Goal: Task Accomplishment & Management: Use online tool/utility

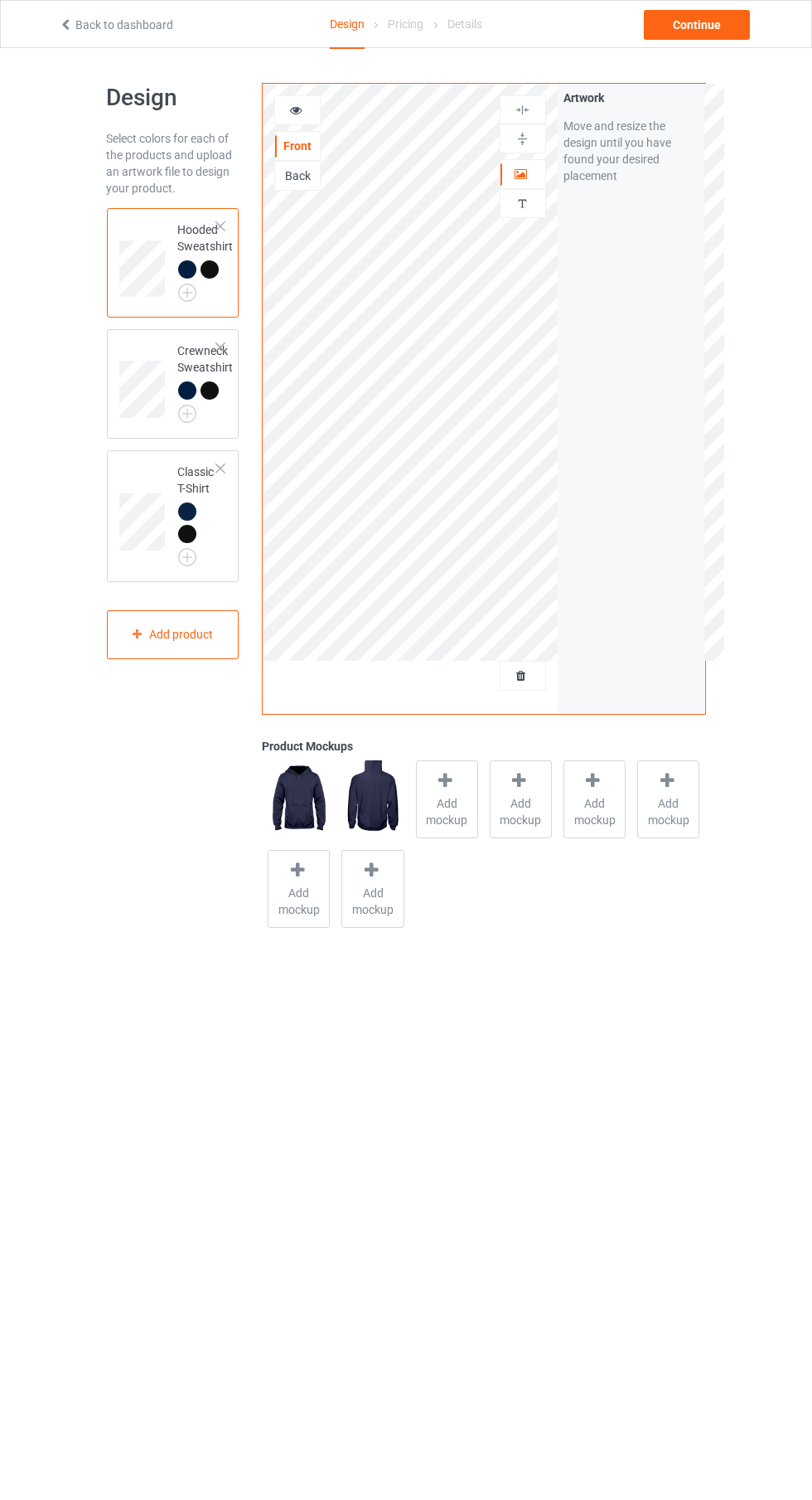
click at [220, 226] on div at bounding box center [220, 226] width 12 height 12
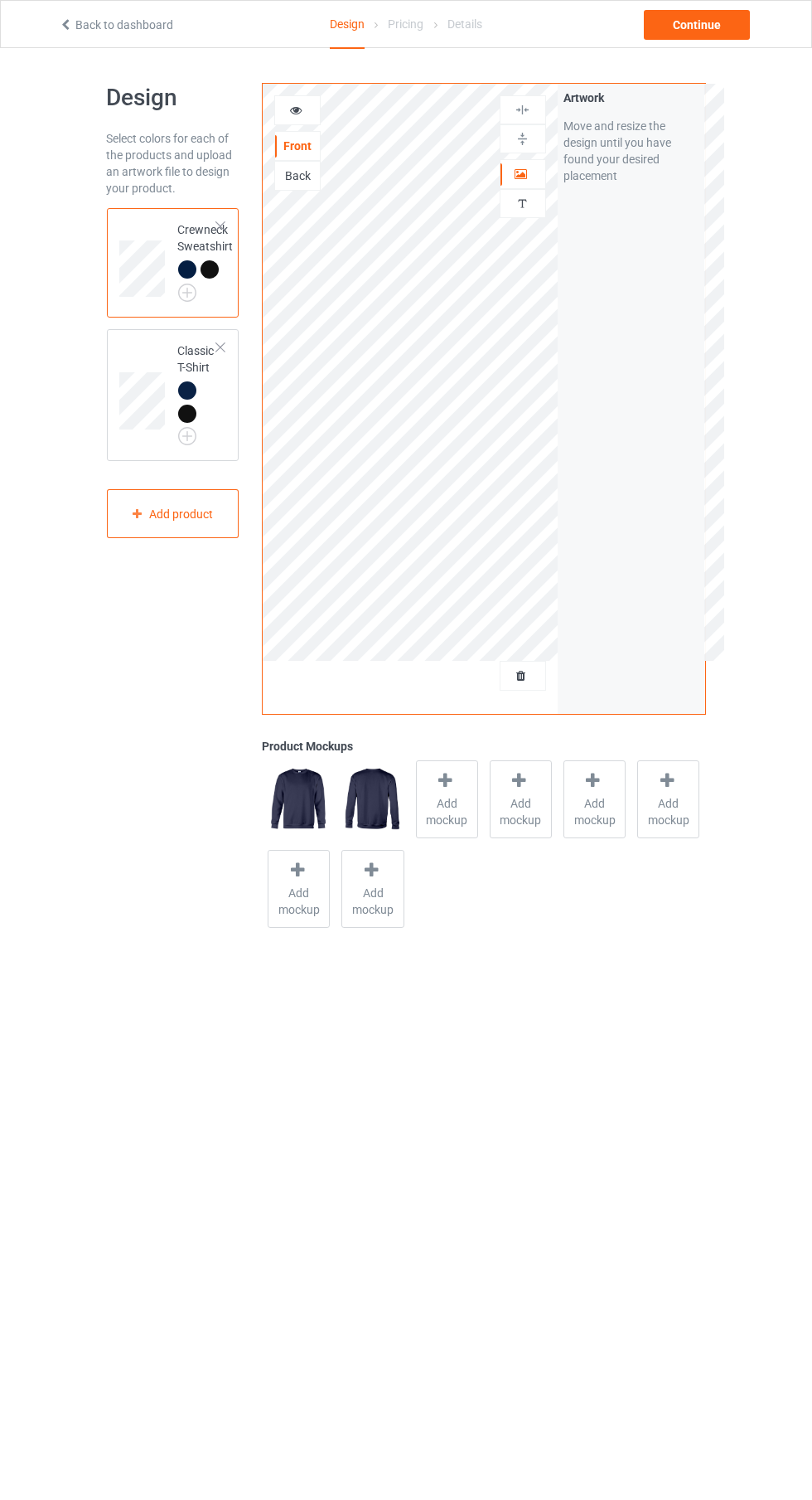
click at [221, 226] on div at bounding box center [220, 226] width 12 height 12
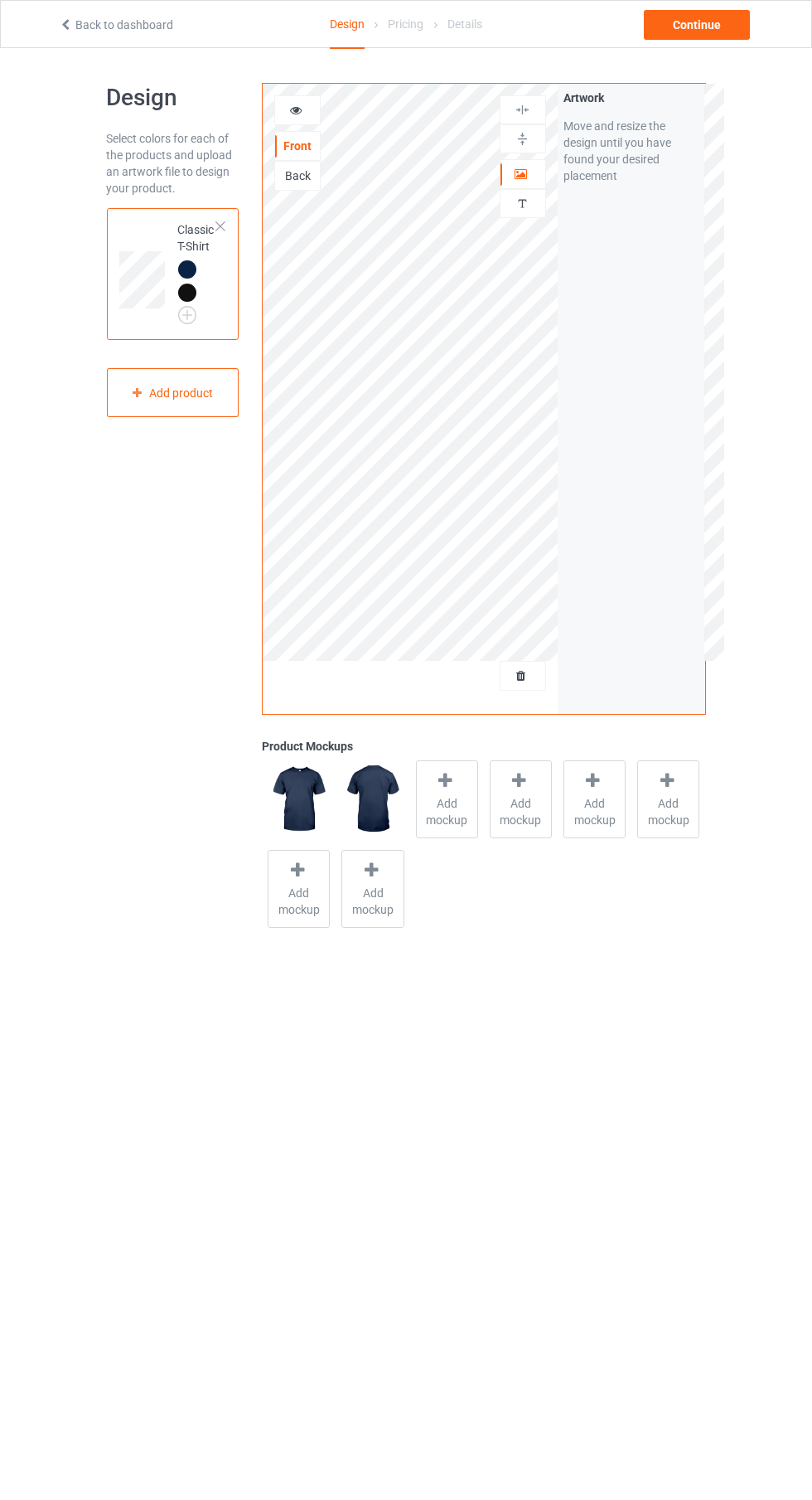
click at [220, 226] on div at bounding box center [220, 226] width 12 height 12
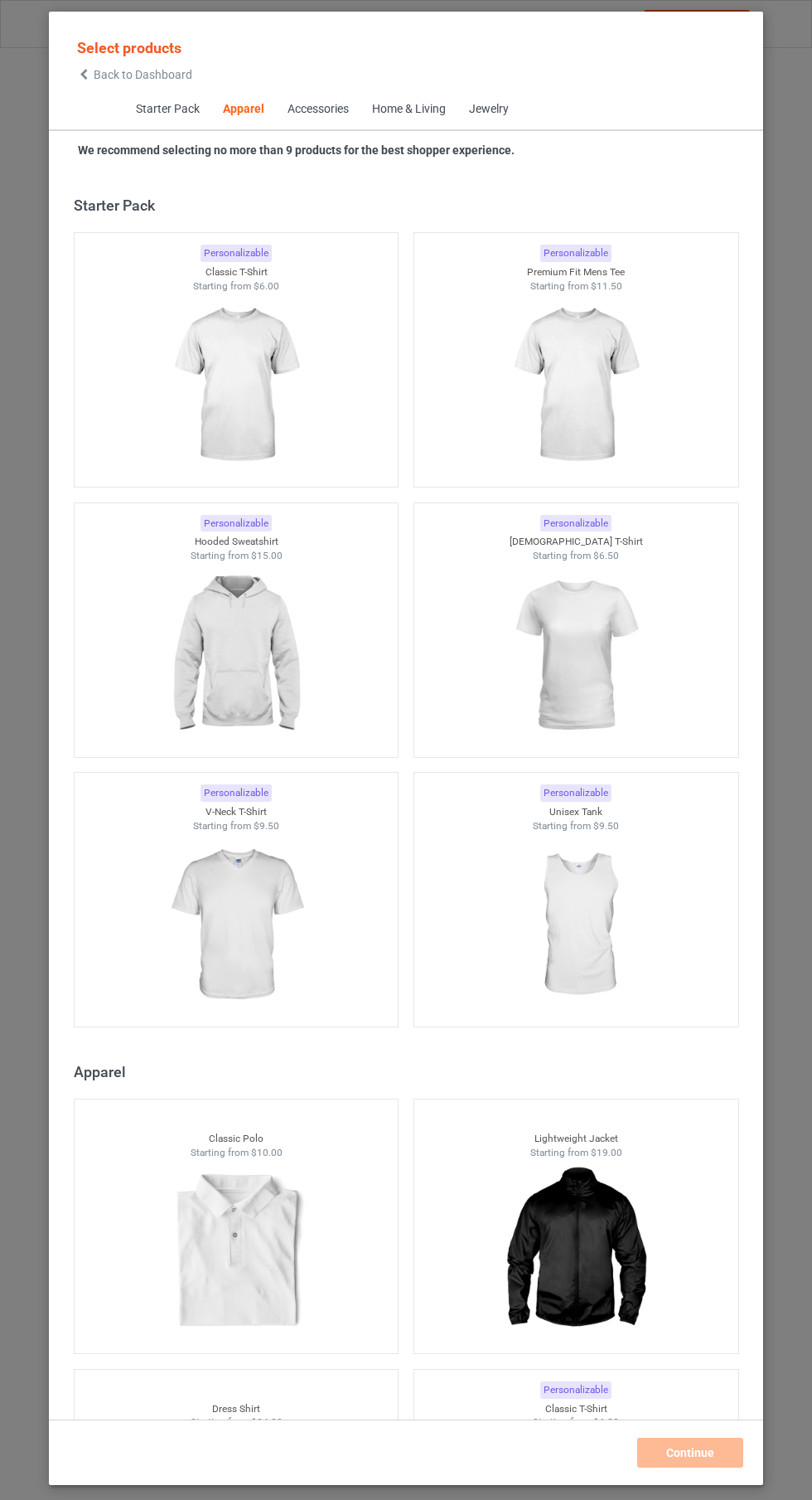
scroll to position [888, 0]
